Goal: Information Seeking & Learning: Learn about a topic

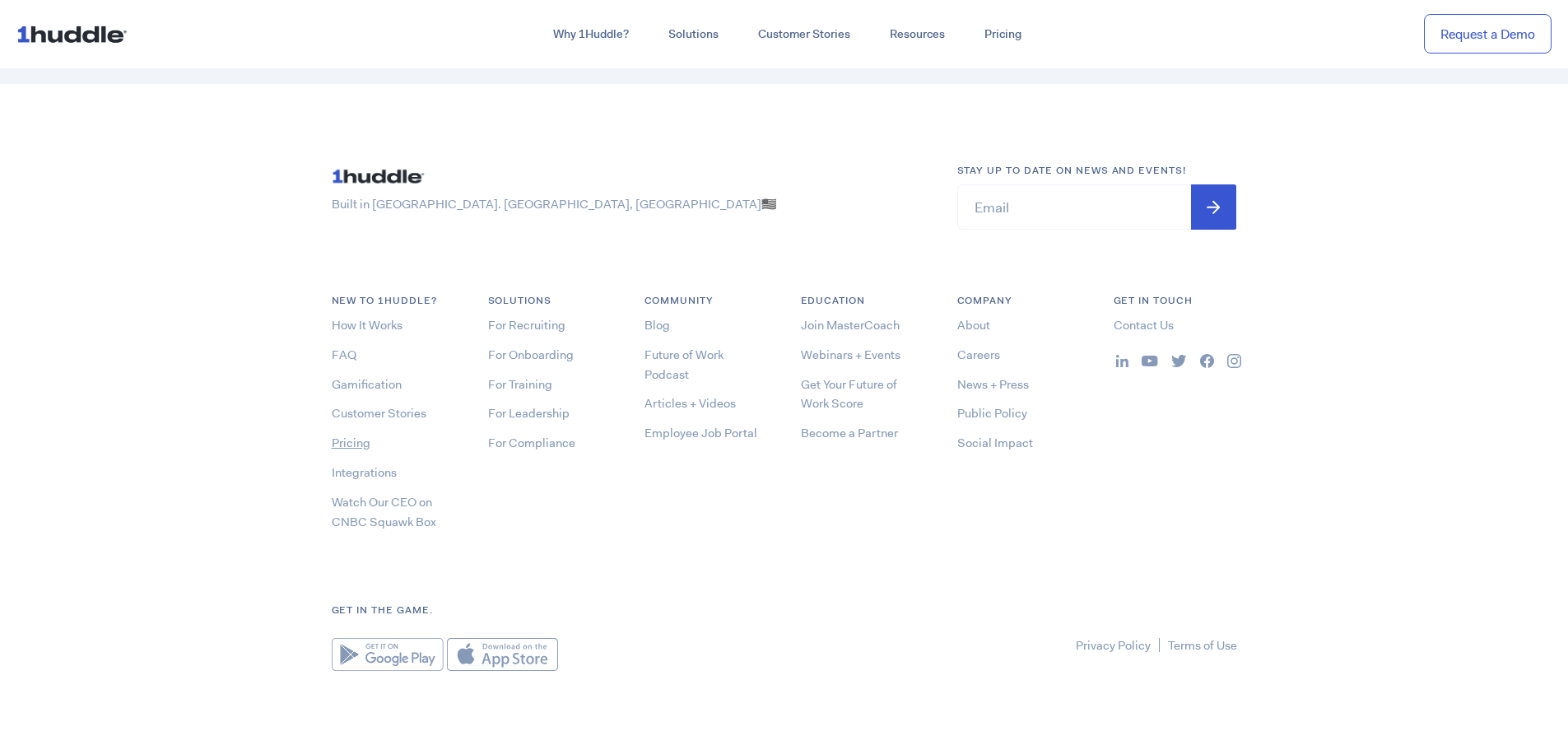
scroll to position [8886, 0]
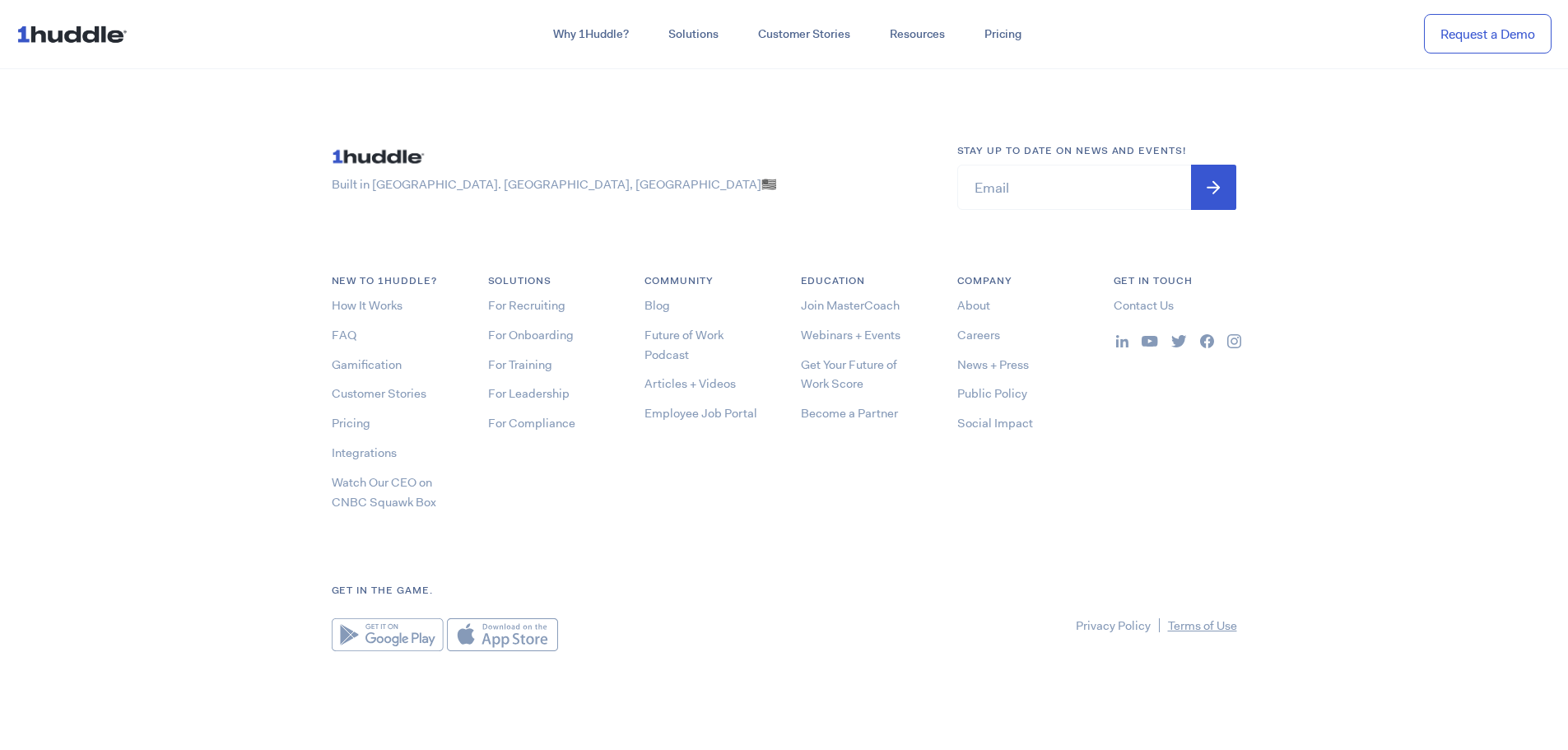
click at [1204, 622] on link "Terms of Use" at bounding box center [1202, 625] width 69 height 16
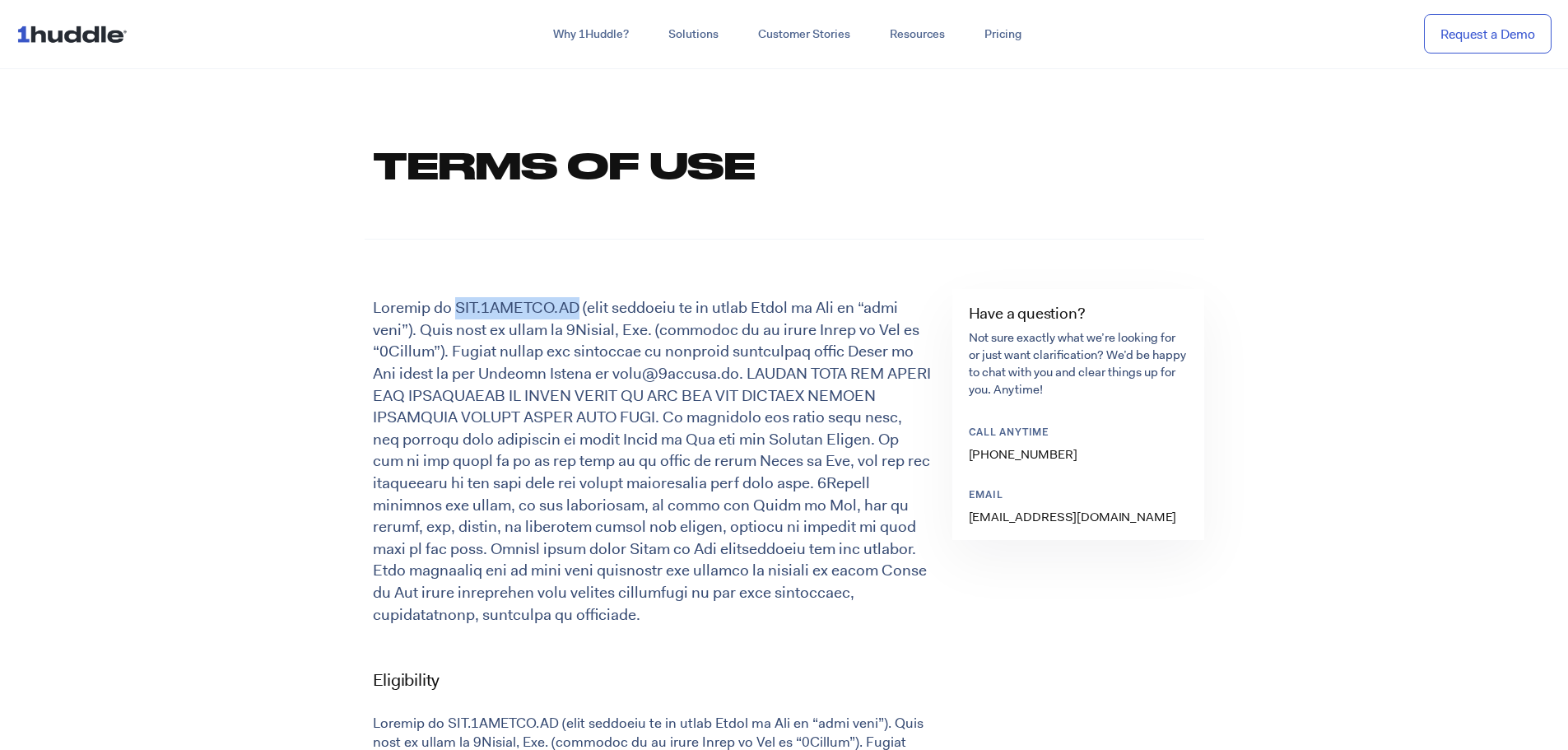
drag, startPoint x: 458, startPoint y: 305, endPoint x: 604, endPoint y: 308, distance: 146.0
click at [604, 308] on p at bounding box center [652, 461] width 558 height 328
drag, startPoint x: 455, startPoint y: 310, endPoint x: 604, endPoint y: 301, distance: 149.3
click at [604, 301] on p at bounding box center [652, 461] width 558 height 328
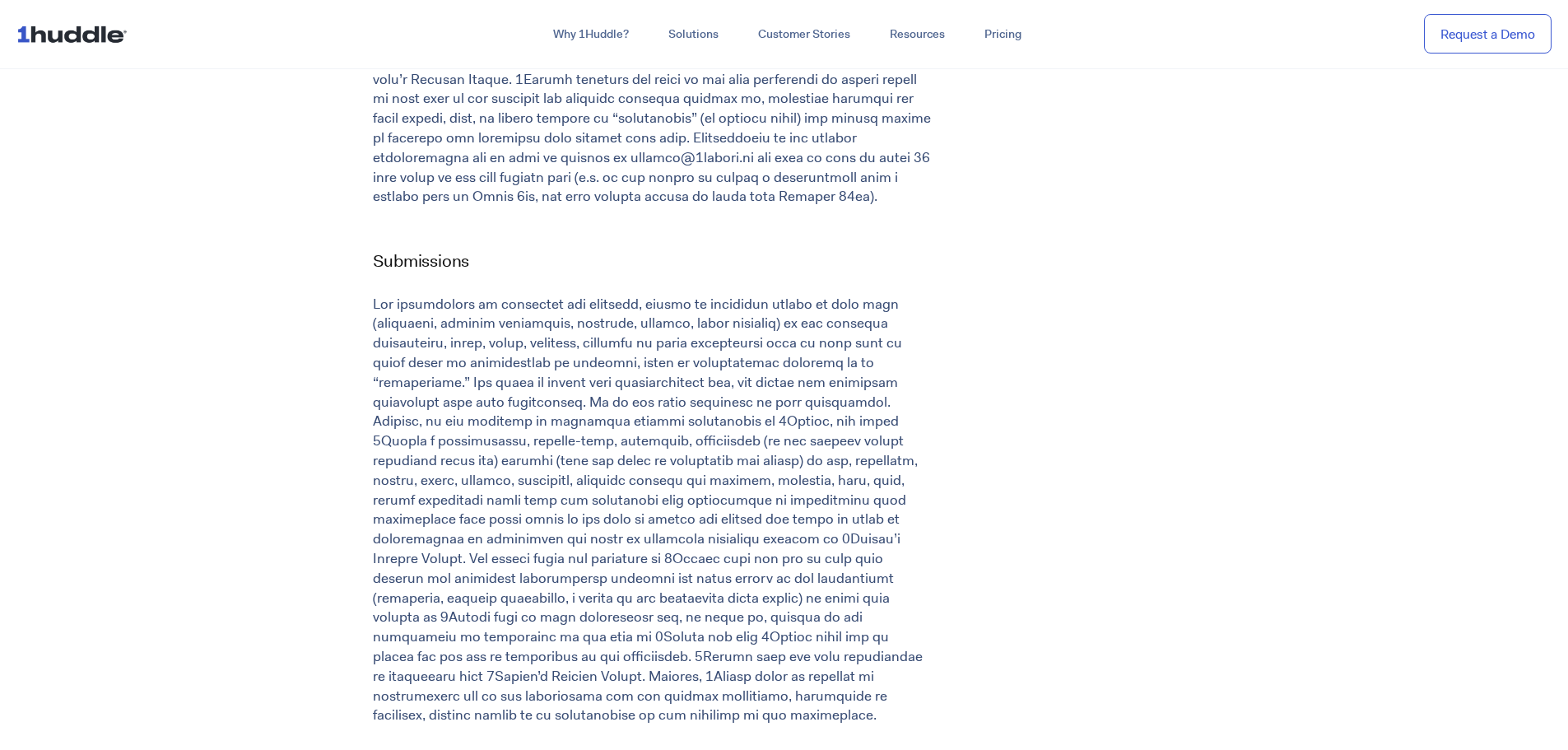
scroll to position [2140, 0]
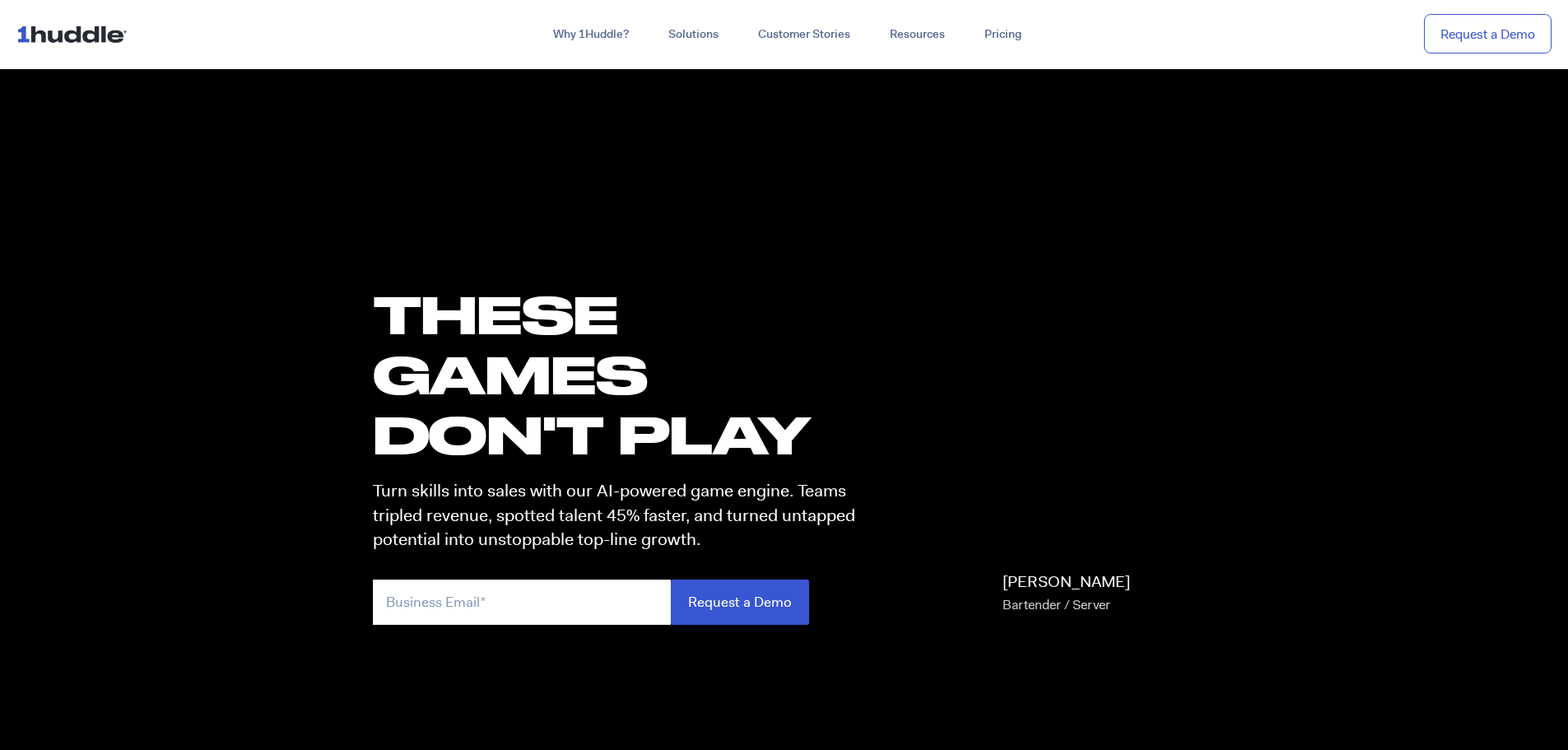
scroll to position [8856, 0]
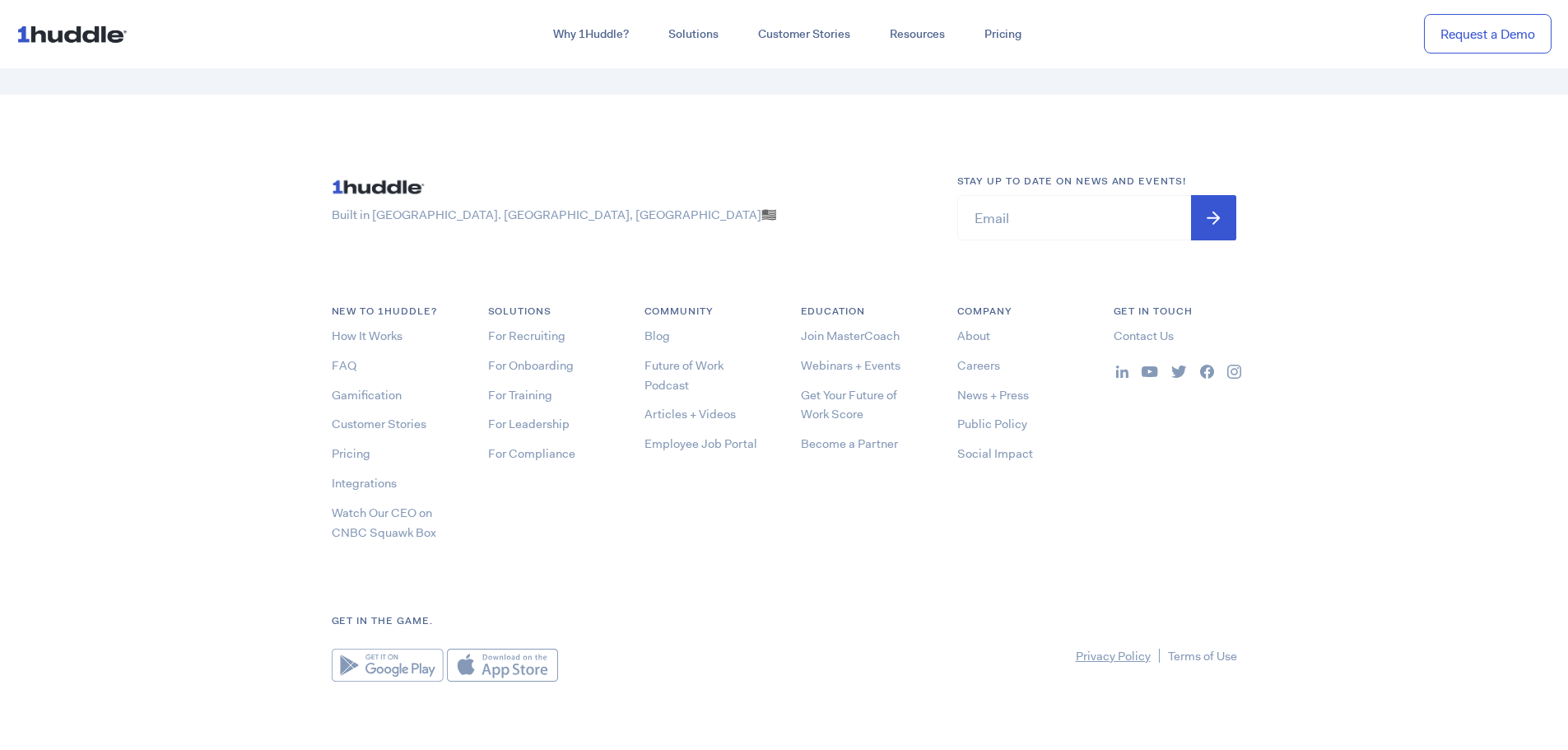
click at [1121, 653] on link "Privacy Policy" at bounding box center [1112, 656] width 74 height 16
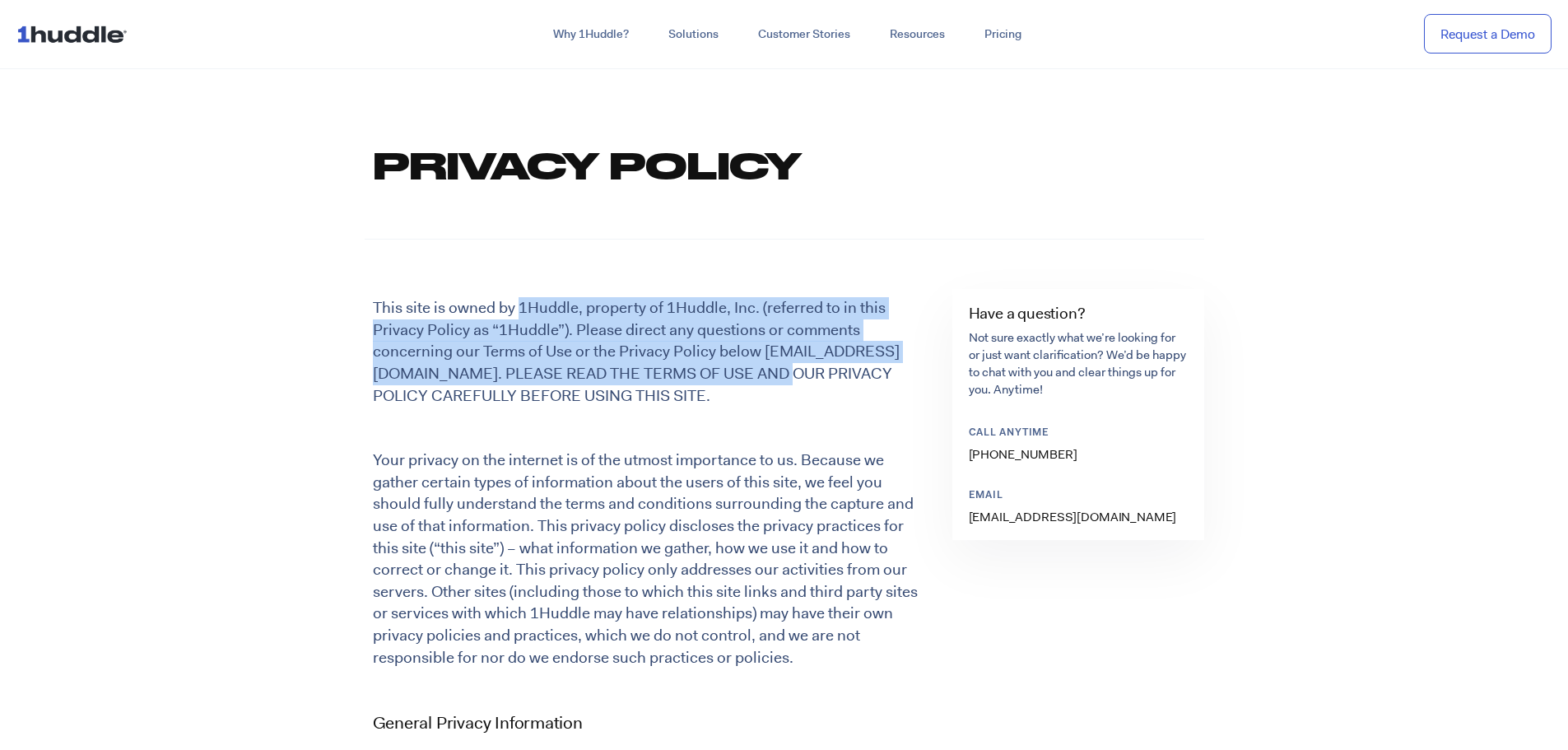
drag, startPoint x: 520, startPoint y: 304, endPoint x: 771, endPoint y: 368, distance: 259.0
click at [773, 368] on p "This site is owned by 1Huddle, property of 1Huddle, Inc. (referred to in this P…" at bounding box center [652, 352] width 558 height 109
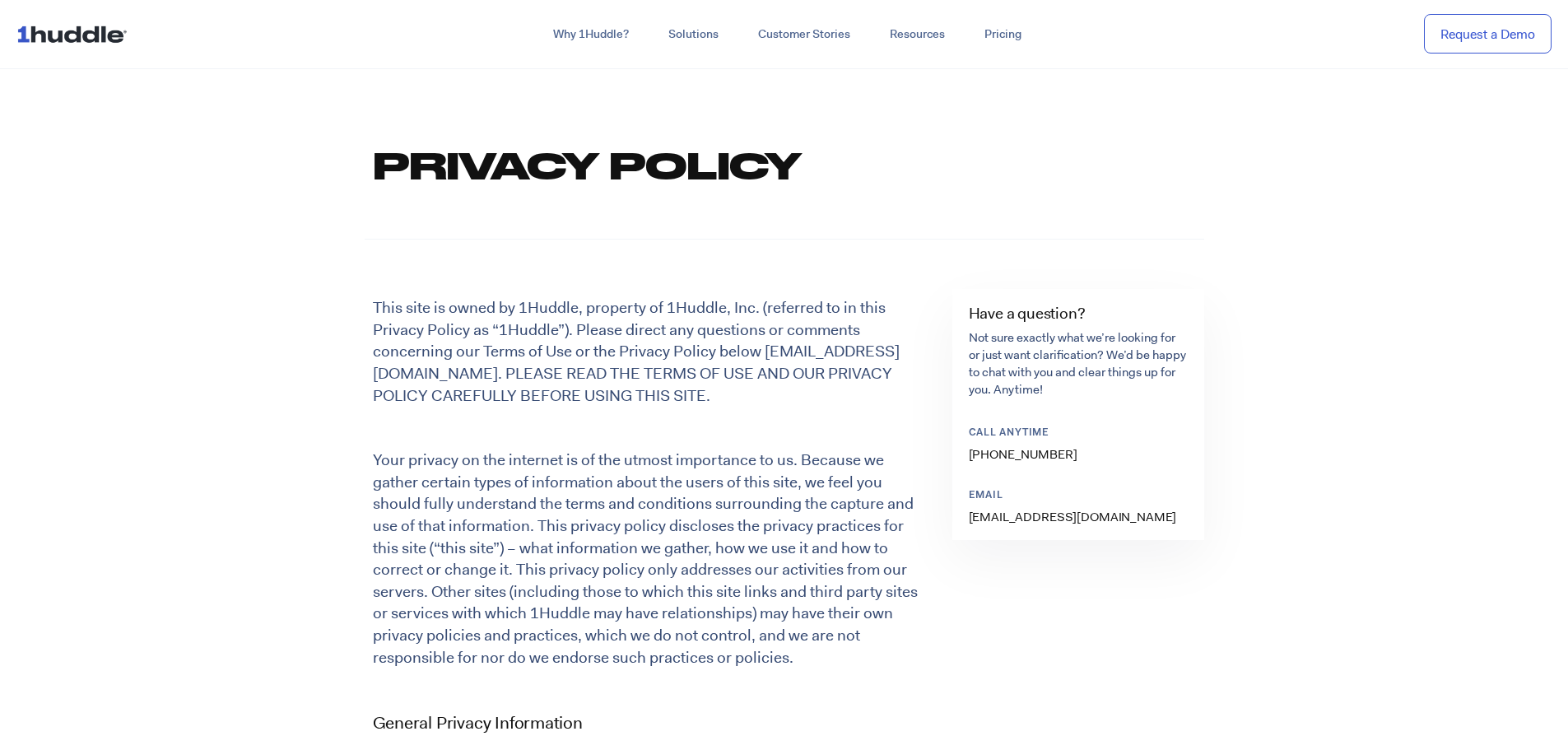
click at [658, 385] on p "This site is owned by 1Huddle, property of 1Huddle, Inc. (referred to in this P…" at bounding box center [652, 352] width 558 height 109
drag, startPoint x: 516, startPoint y: 310, endPoint x: 593, endPoint y: 304, distance: 77.2
click at [593, 304] on p "This site is owned by 1Huddle, property of 1Huddle, Inc. (referred to in this P…" at bounding box center [652, 352] width 558 height 109
drag, startPoint x: 199, startPoint y: 371, endPoint x: 475, endPoint y: 354, distance: 276.5
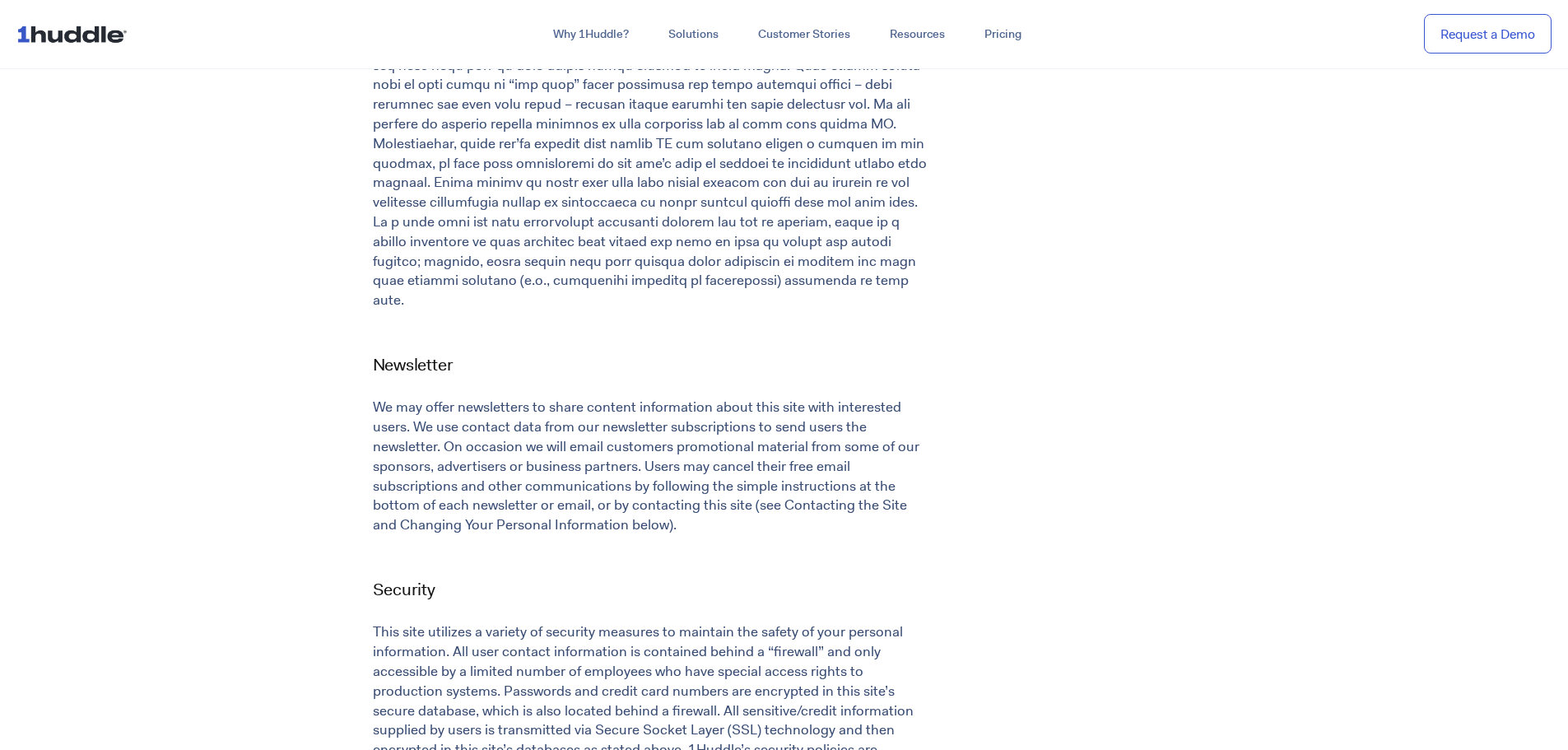
drag, startPoint x: 327, startPoint y: 377, endPoint x: 326, endPoint y: 404, distance: 27.0
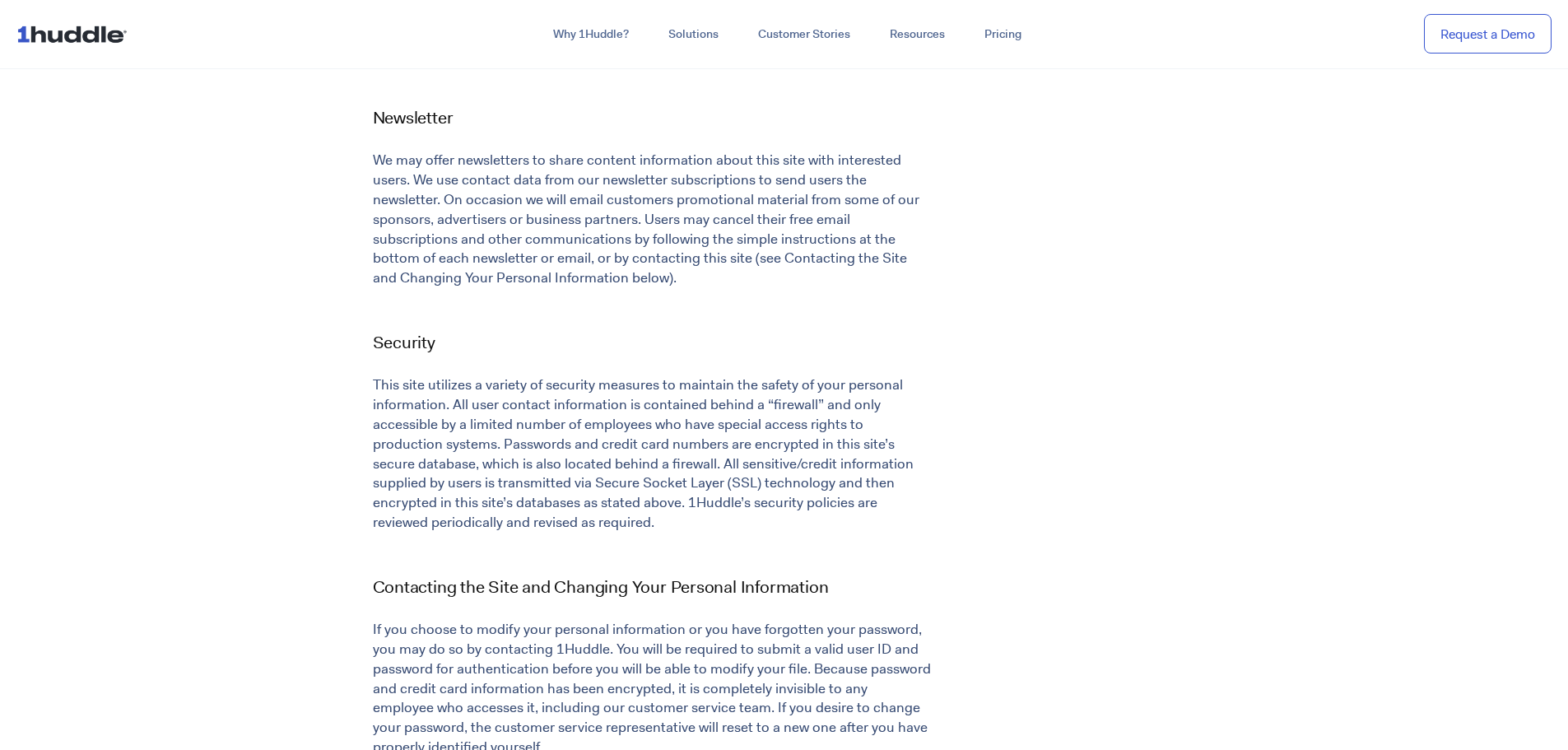
drag, startPoint x: 326, startPoint y: 404, endPoint x: 257, endPoint y: 393, distance: 69.9
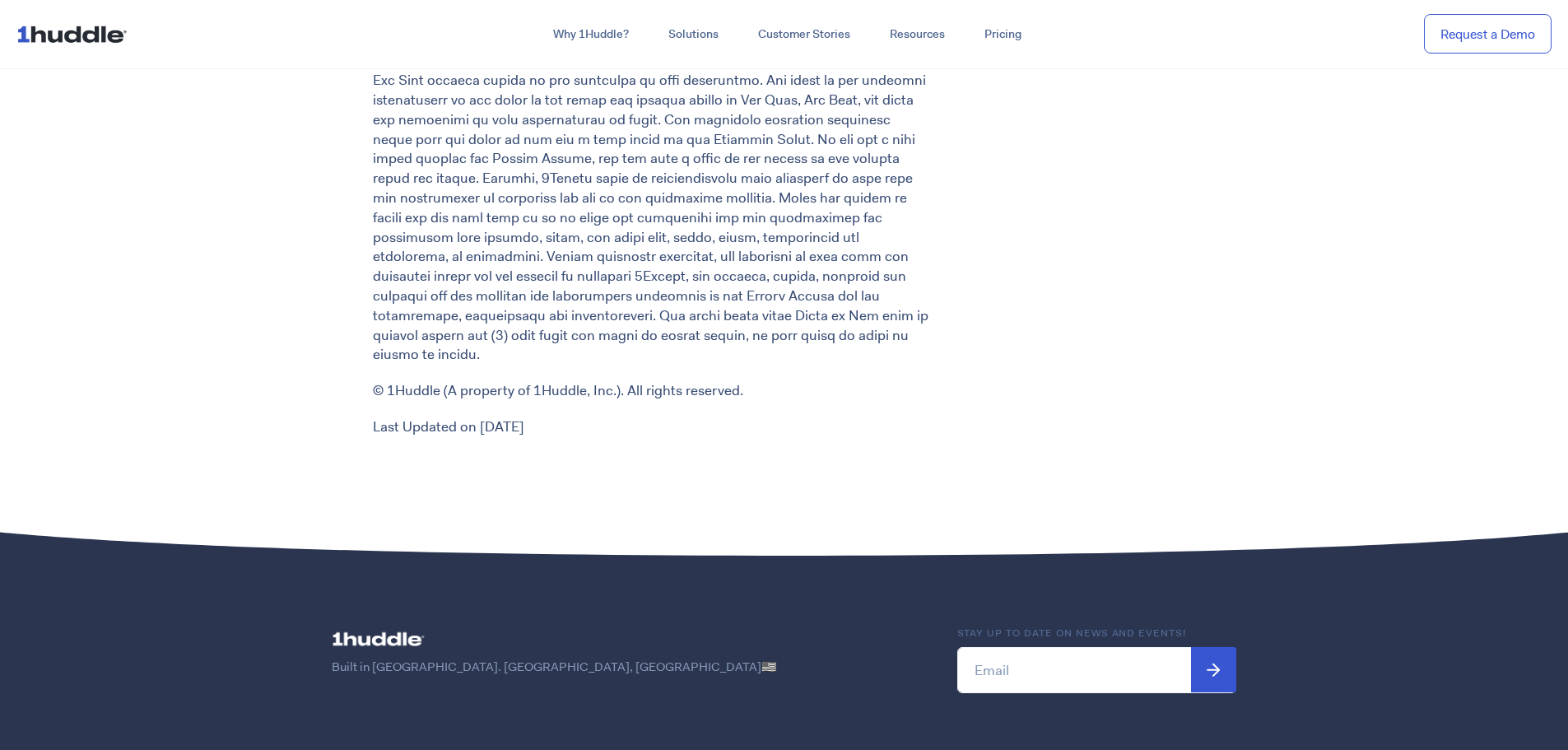
scroll to position [3001, 0]
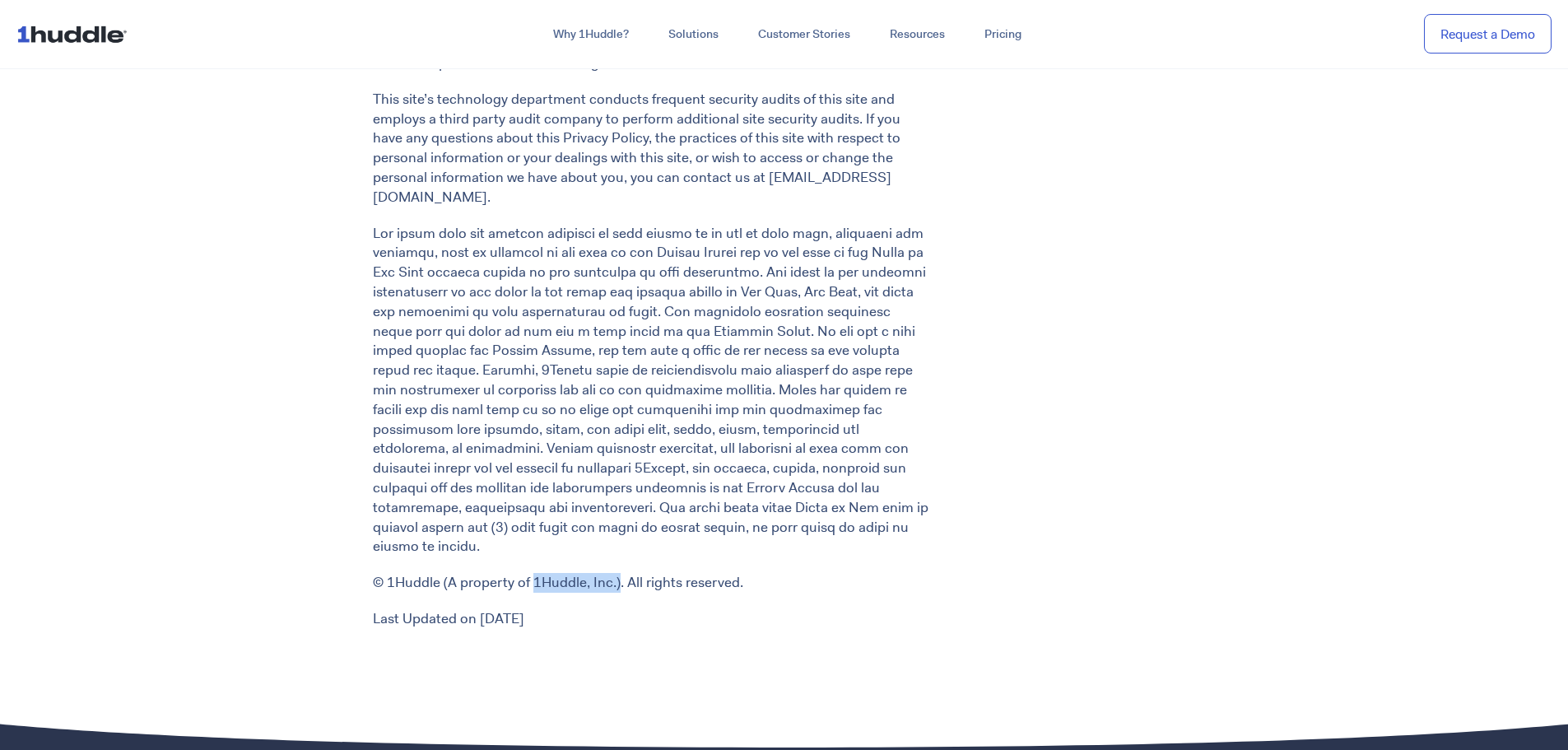
drag, startPoint x: 577, startPoint y: 484, endPoint x: 609, endPoint y: 469, distance: 35.3
click at [614, 573] on p "© 1Huddle (A property of 1Huddle, Inc.). All rights reserved." at bounding box center [652, 583] width 558 height 20
drag, startPoint x: 579, startPoint y: 410, endPoint x: 284, endPoint y: 375, distance: 297.1
click at [562, 406] on p at bounding box center [652, 391] width 558 height 334
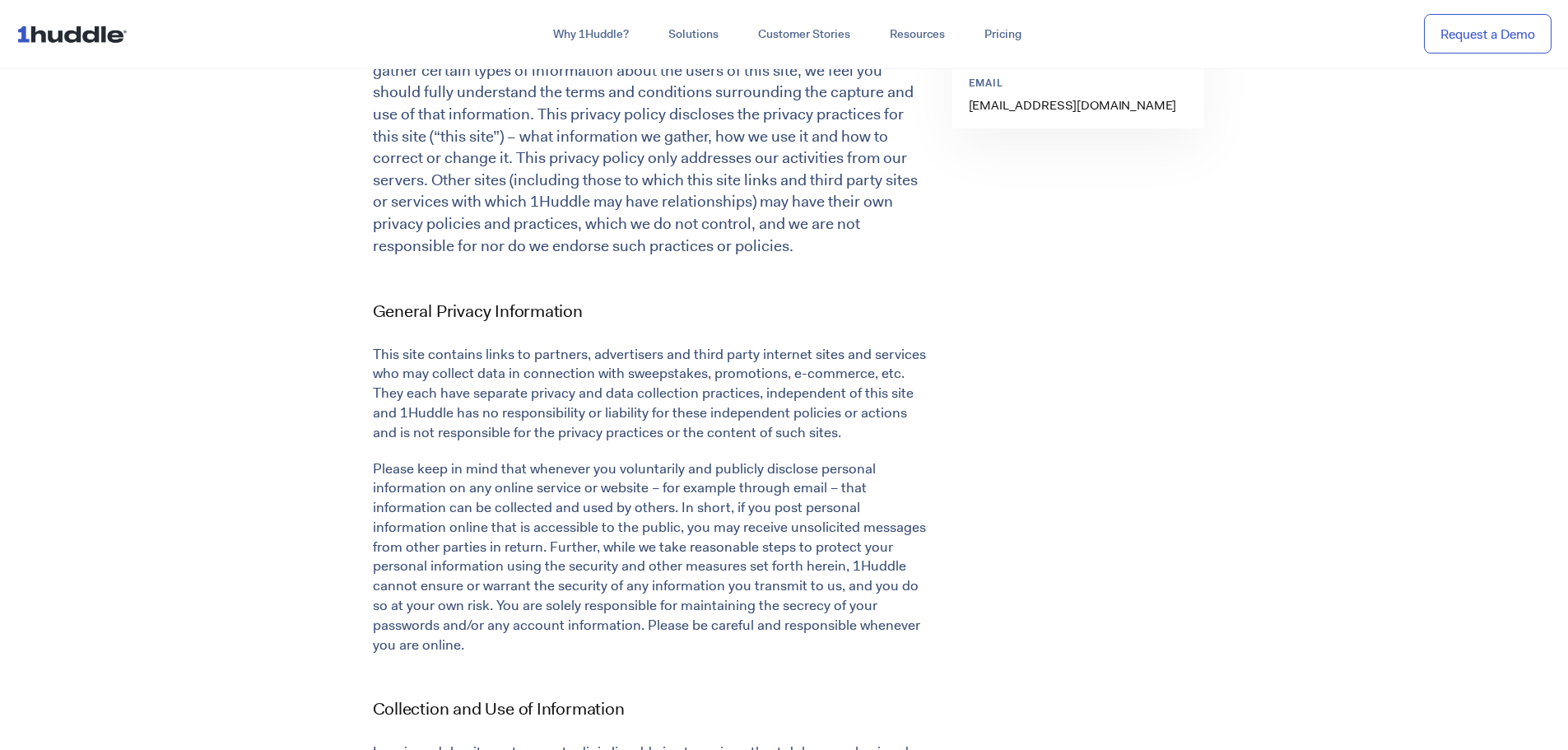
scroll to position [0, 0]
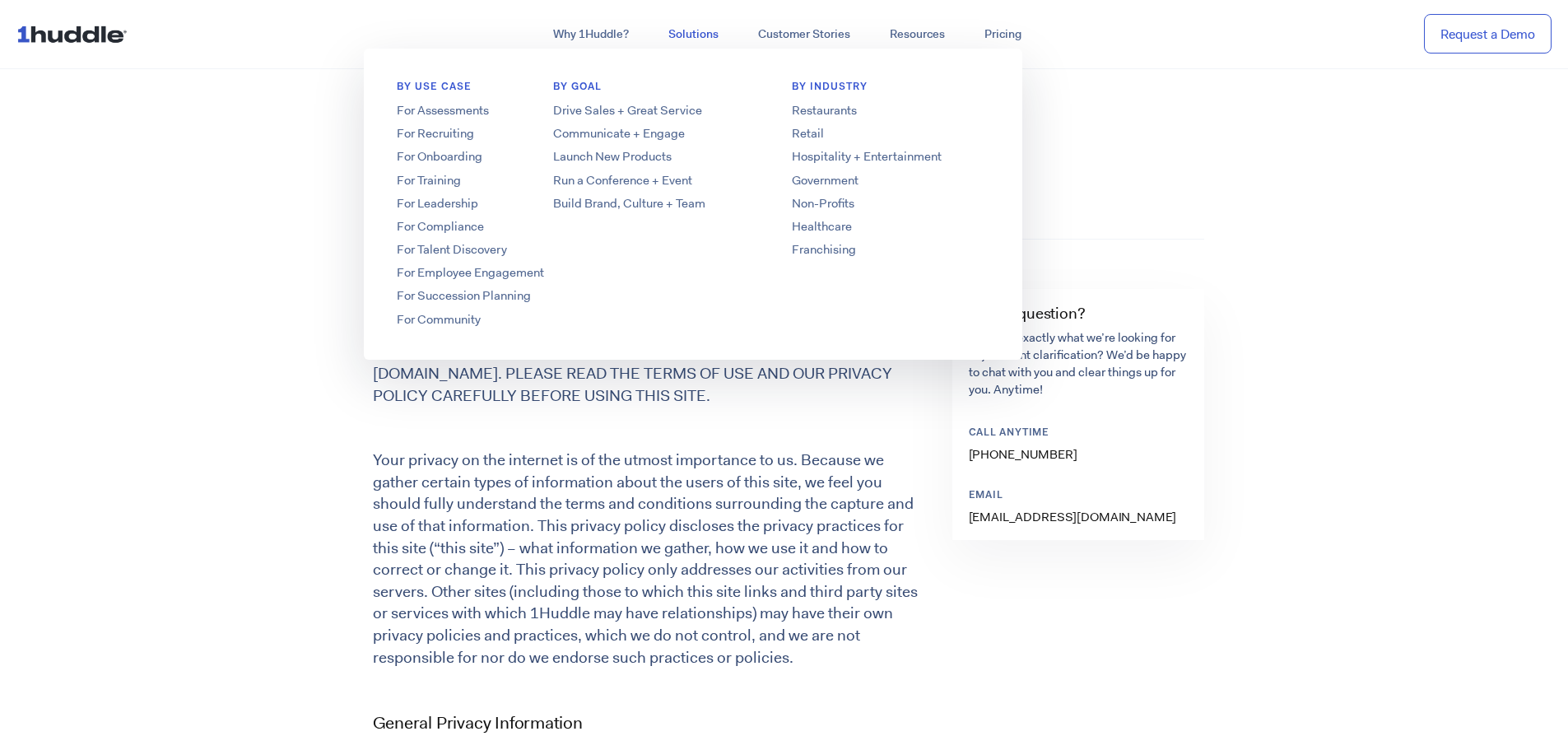
click at [700, 33] on link "Solutions" at bounding box center [693, 34] width 90 height 30
click at [436, 180] on link "For Training" at bounding box center [496, 180] width 264 height 17
